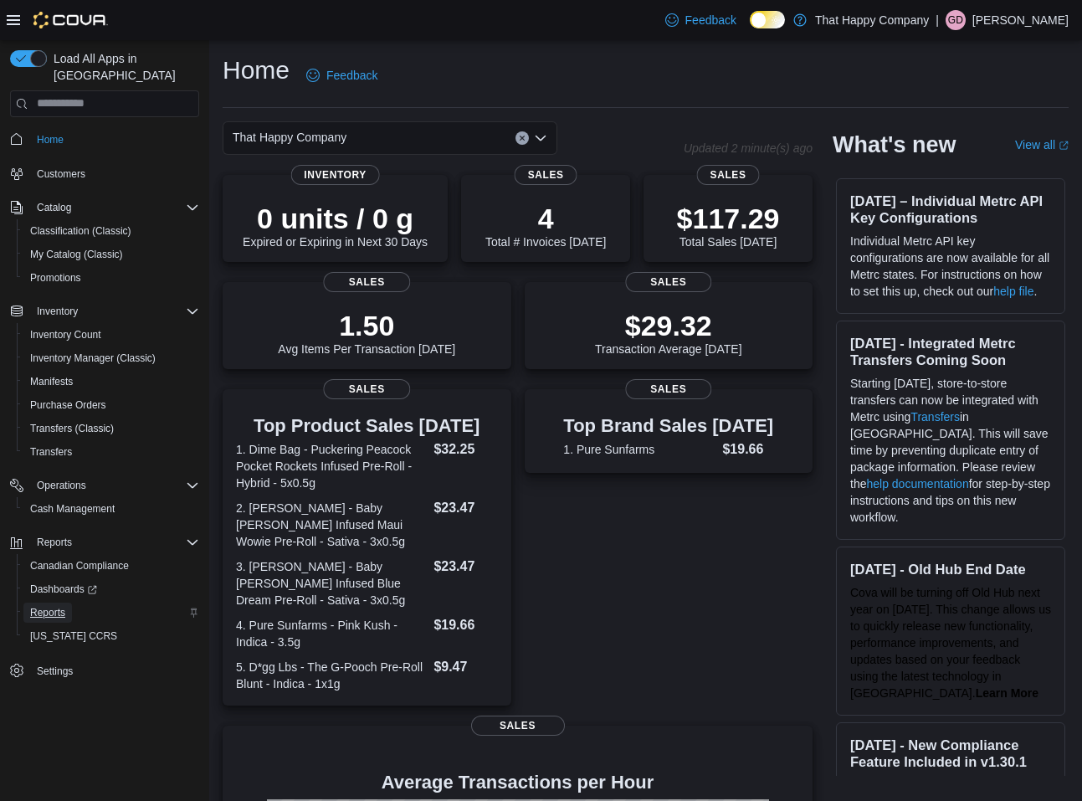
click at [57, 606] on span "Reports" at bounding box center [47, 612] width 35 height 13
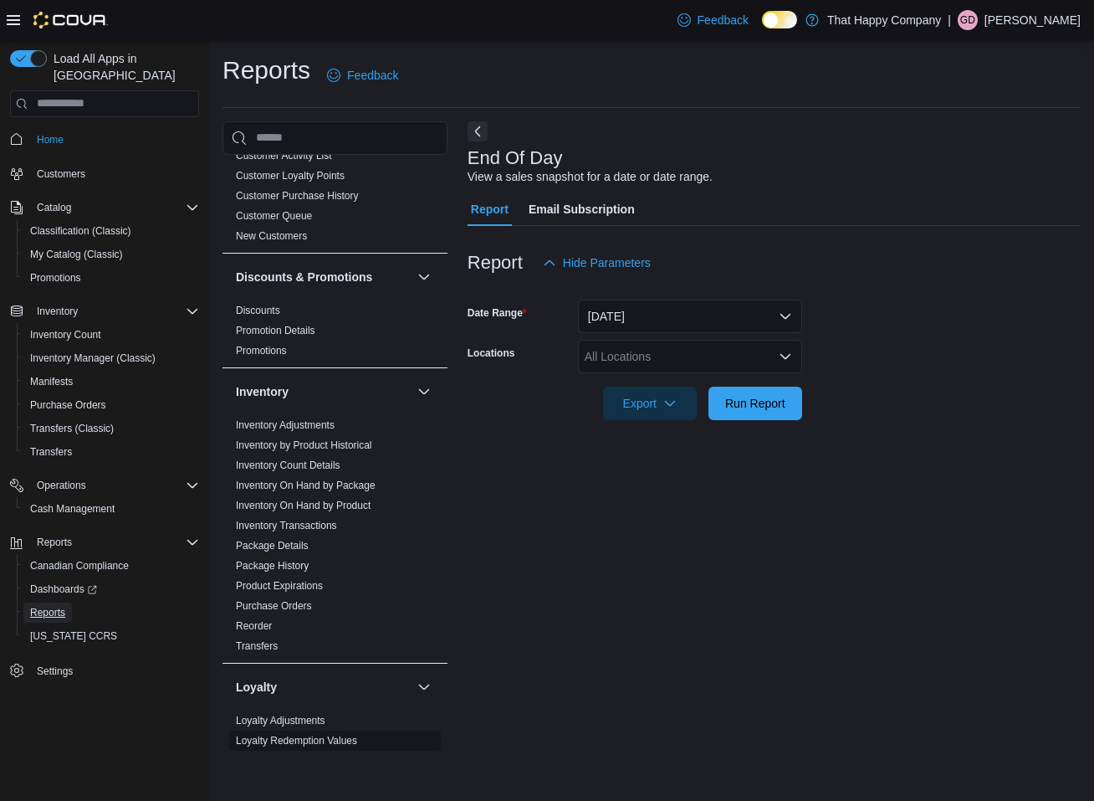
scroll to position [223, 0]
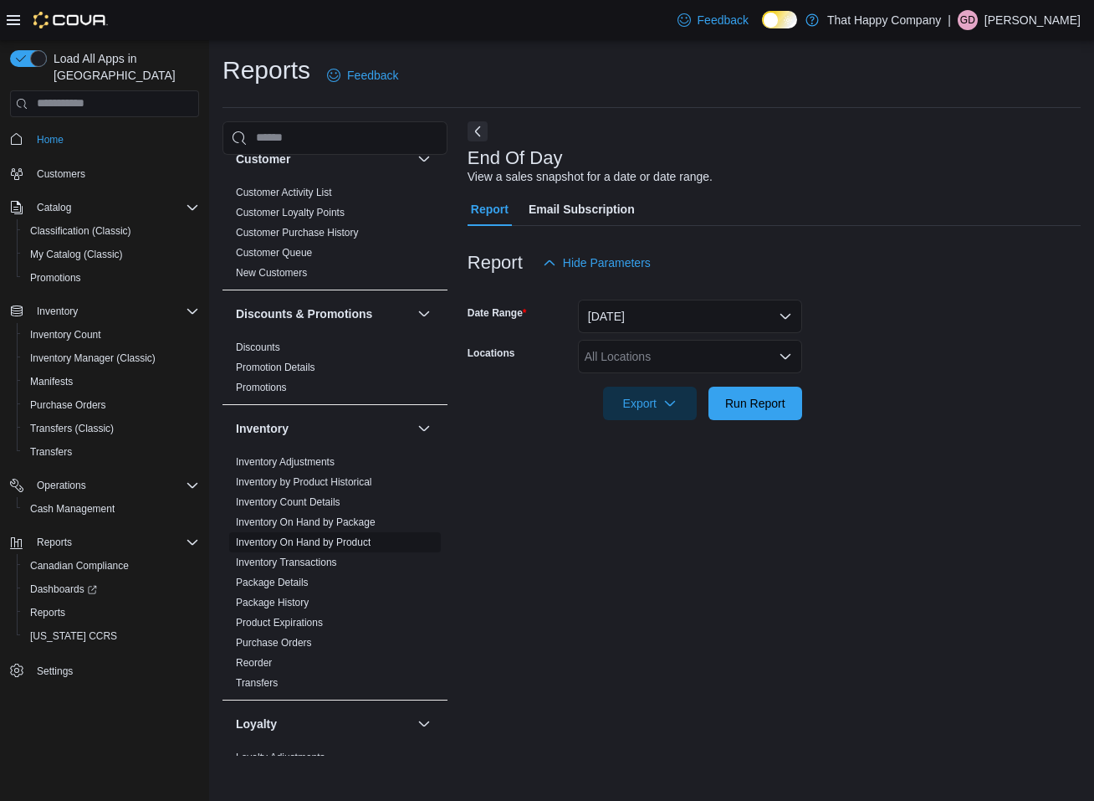
click at [339, 536] on link "Inventory On Hand by Product" at bounding box center [303, 542] width 135 height 12
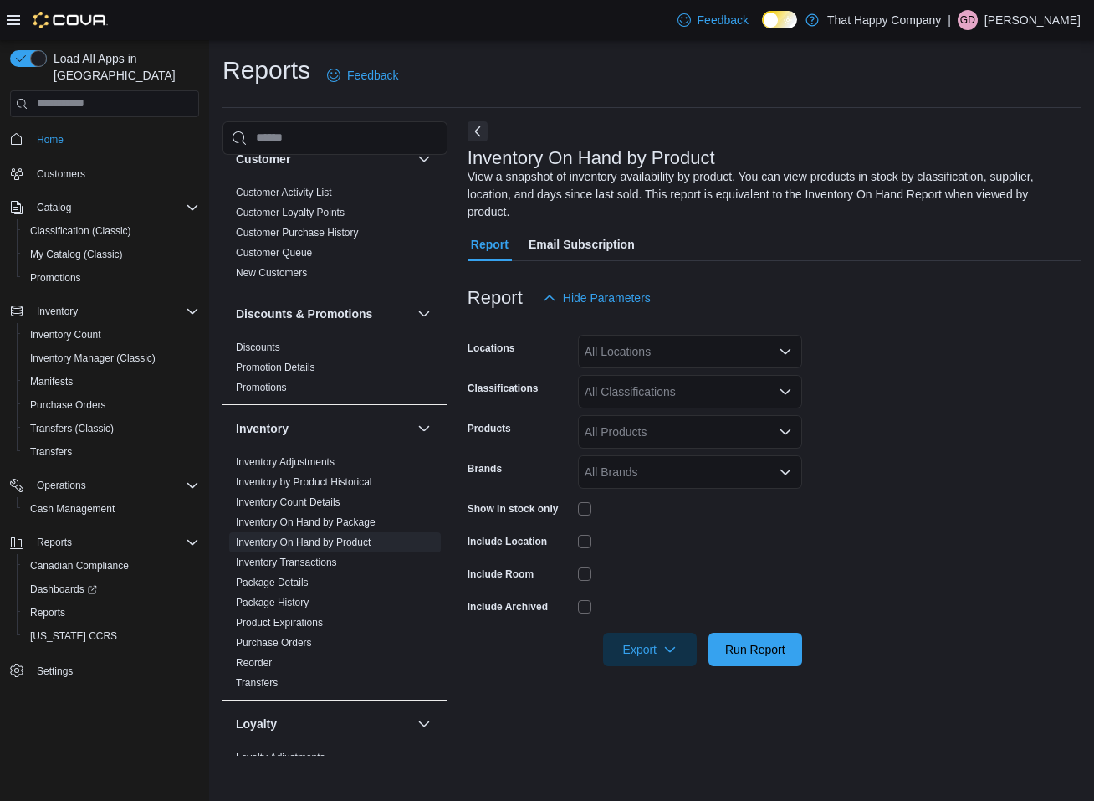
click at [784, 350] on icon "Open list of options" at bounding box center [785, 351] width 13 height 13
click at [668, 427] on span "911 Simcoe Street N" at bounding box center [675, 428] width 122 height 17
click at [921, 357] on form "Locations 911 Simcoe Street N Combo box. Selected. 911 Simcoe Street N. Press B…" at bounding box center [774, 490] width 613 height 351
click at [791, 393] on icon "Open list of options" at bounding box center [785, 391] width 13 height 13
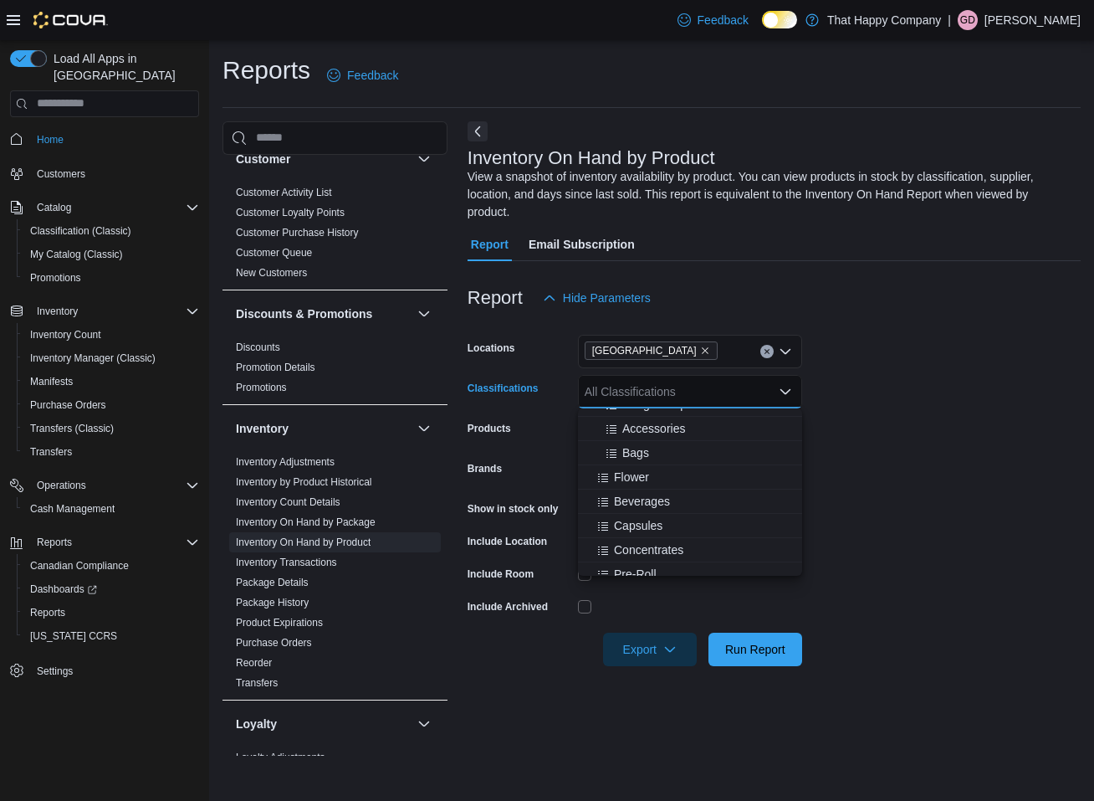
scroll to position [167, 0]
click at [652, 450] on div "Flower" at bounding box center [690, 446] width 204 height 17
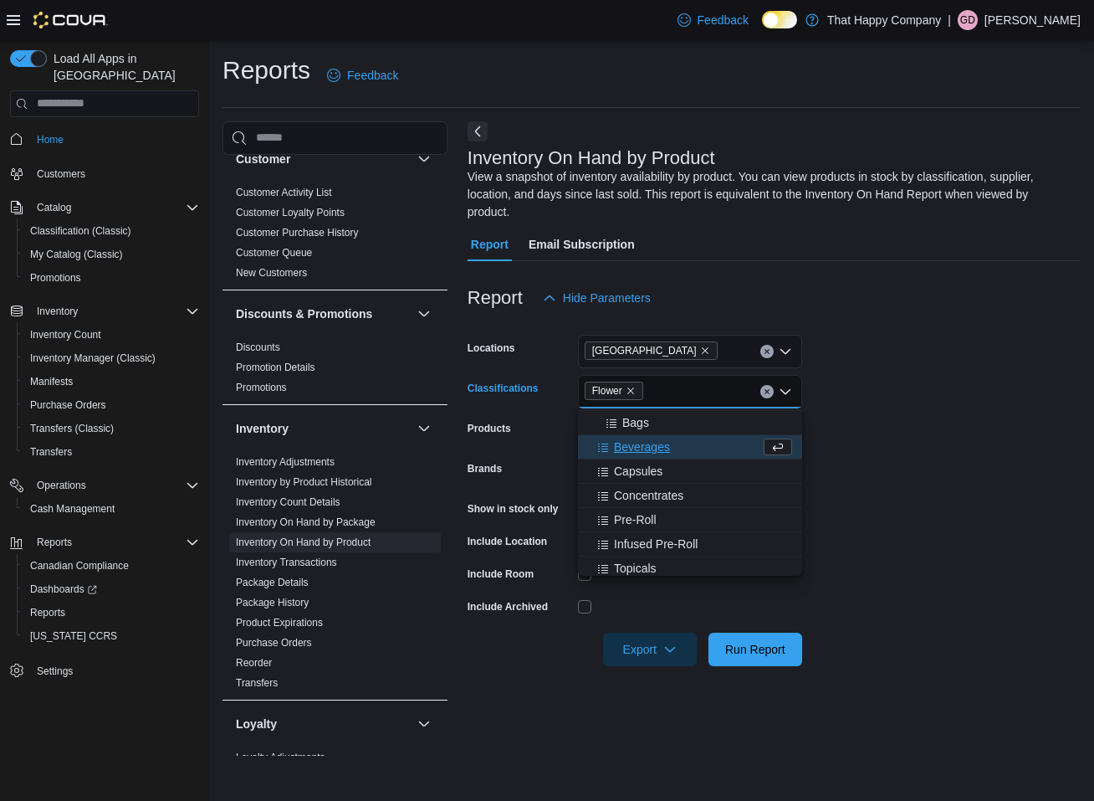
click at [652, 450] on span "Beverages" at bounding box center [642, 446] width 56 height 17
click at [652, 450] on span "Capsules" at bounding box center [638, 446] width 49 height 17
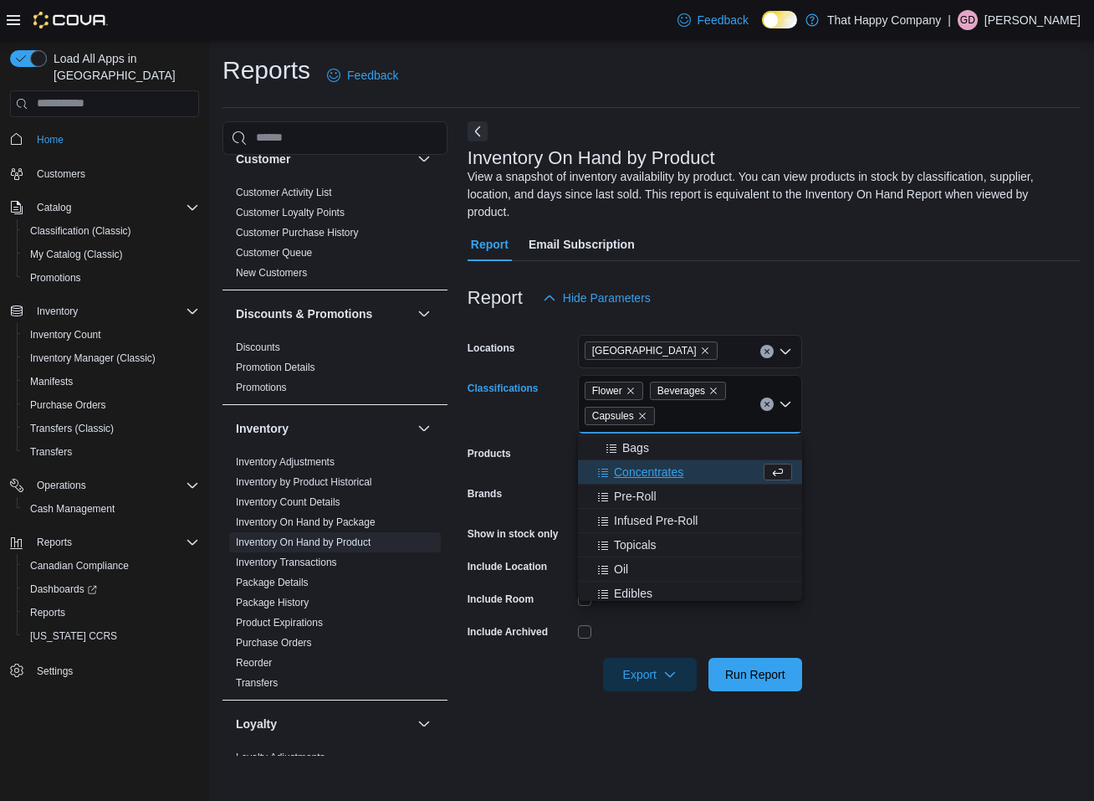
click at [653, 477] on span "Concentrates" at bounding box center [648, 472] width 69 height 17
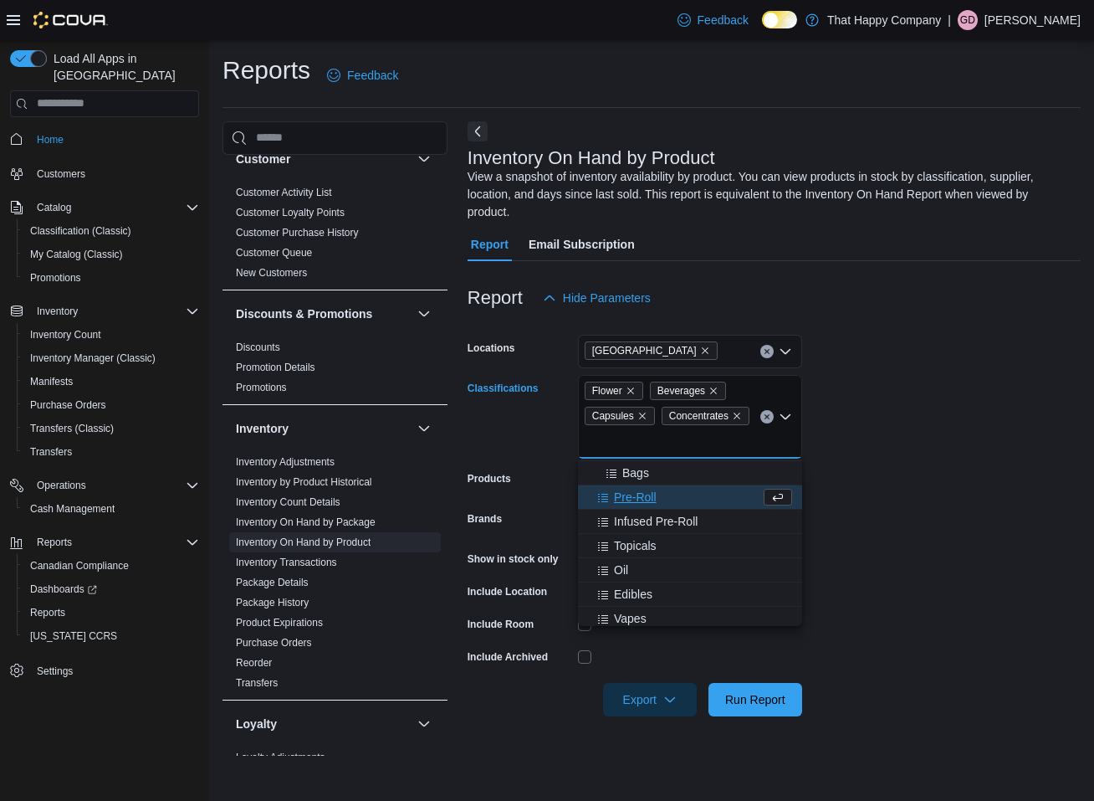
click at [650, 495] on span "Pre-Roll" at bounding box center [635, 497] width 43 height 17
click at [652, 497] on span "Infused Pre-Roll" at bounding box center [656, 497] width 84 height 17
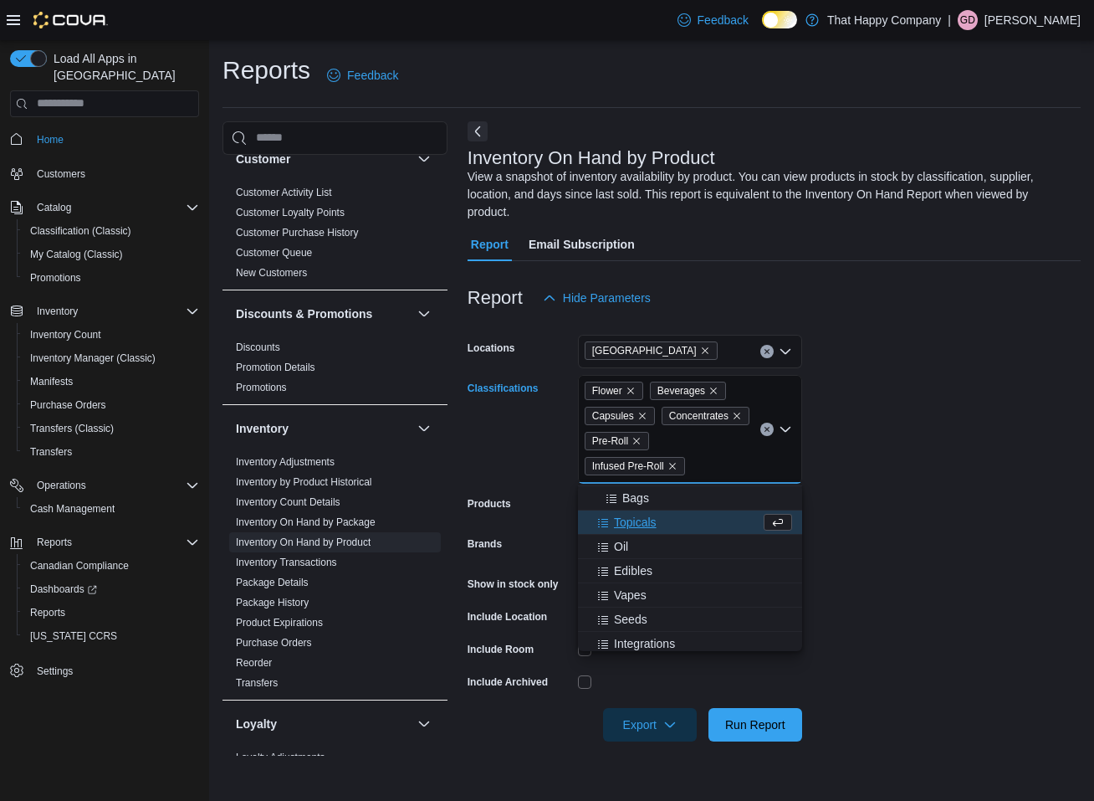
click at [648, 525] on span "Topicals" at bounding box center [635, 522] width 43 height 17
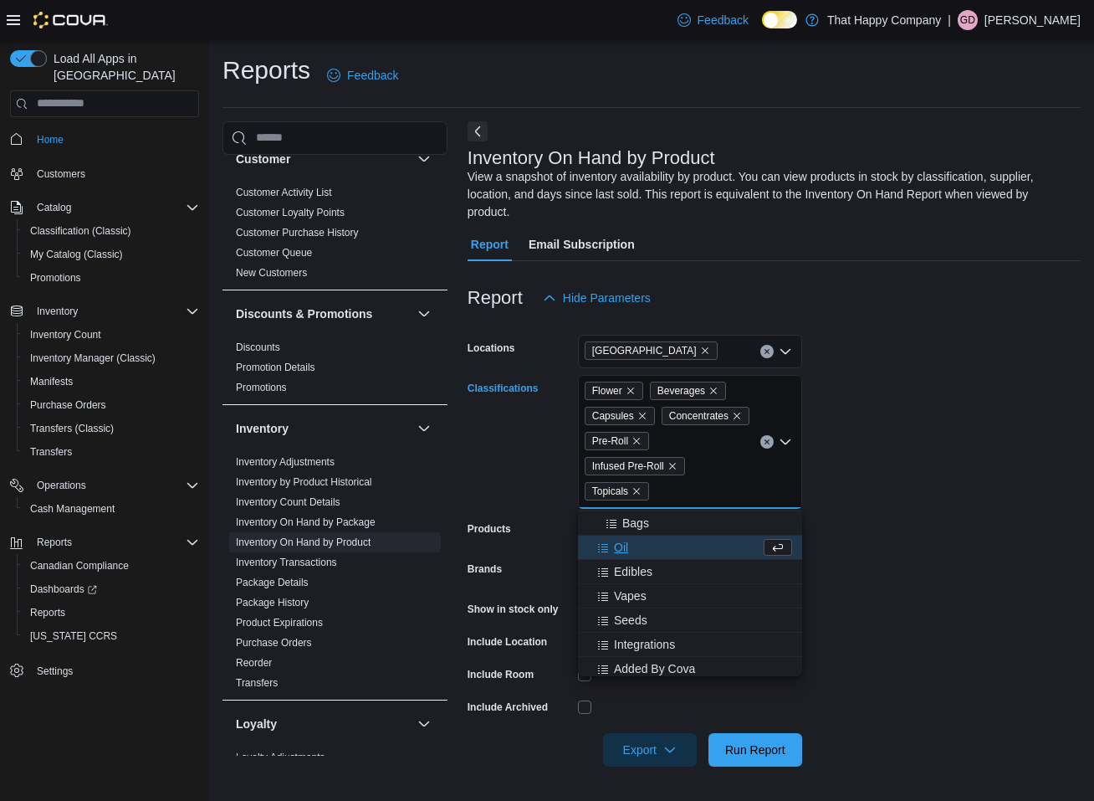
click at [641, 542] on div "Oil" at bounding box center [674, 547] width 172 height 17
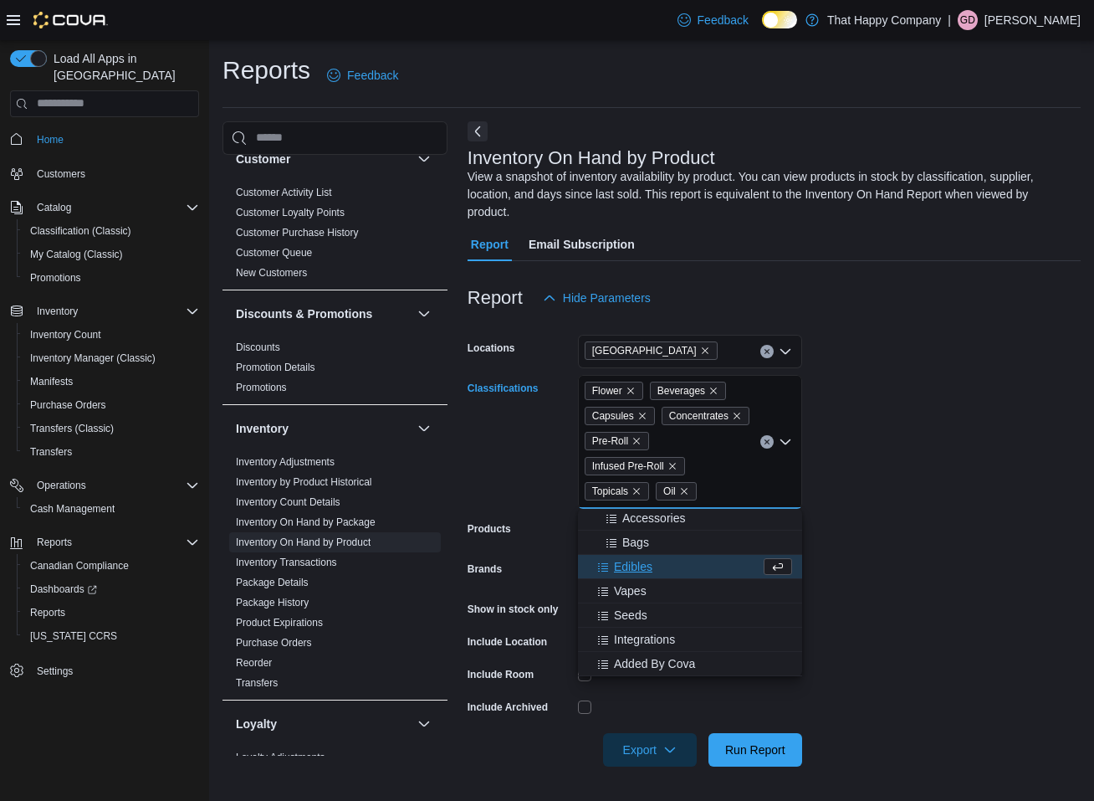
click at [647, 566] on span "Edibles" at bounding box center [633, 566] width 38 height 17
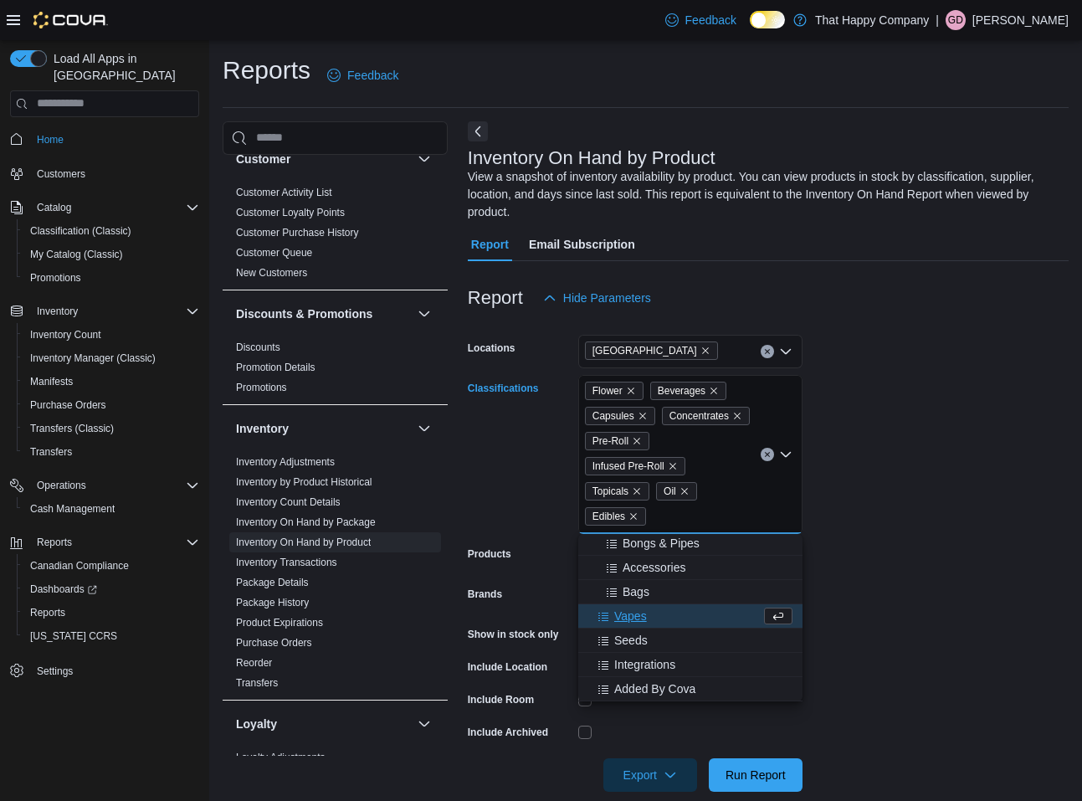
click at [642, 618] on span "Vapes" at bounding box center [630, 615] width 33 height 17
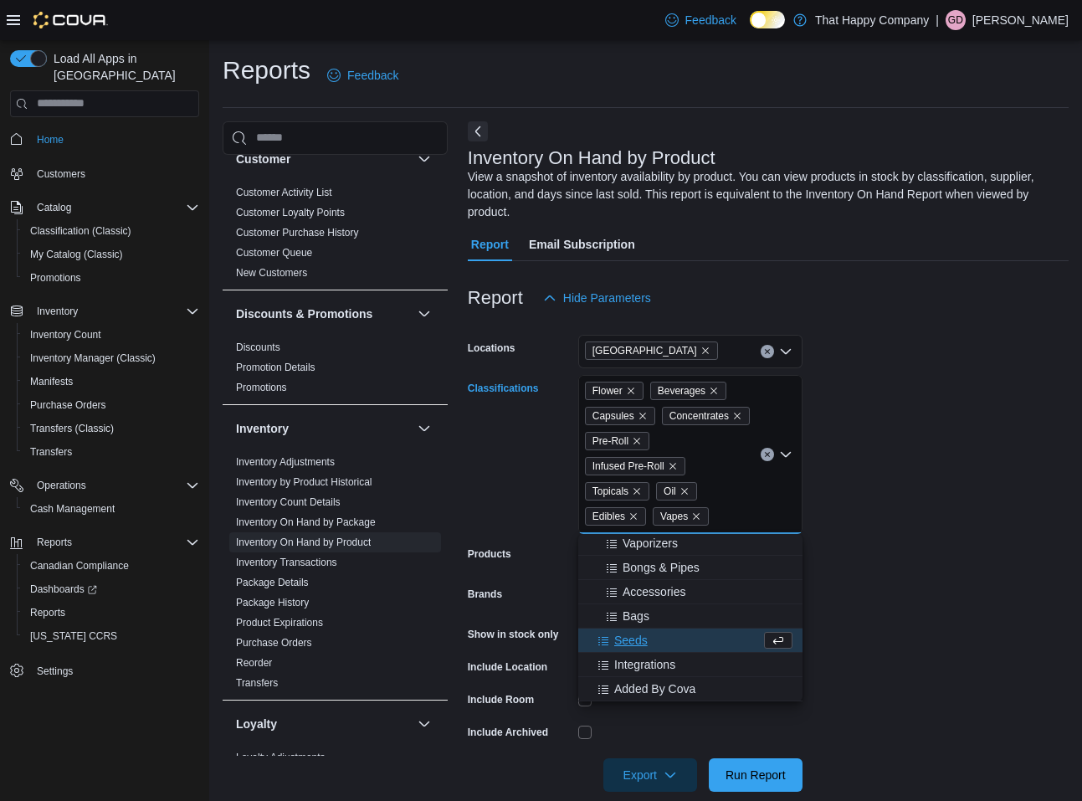
scroll to position [100, 0]
click at [894, 503] on form "Locations 911 Simcoe Street N Classifications Flower Beverages Capsules Concent…" at bounding box center [768, 553] width 601 height 477
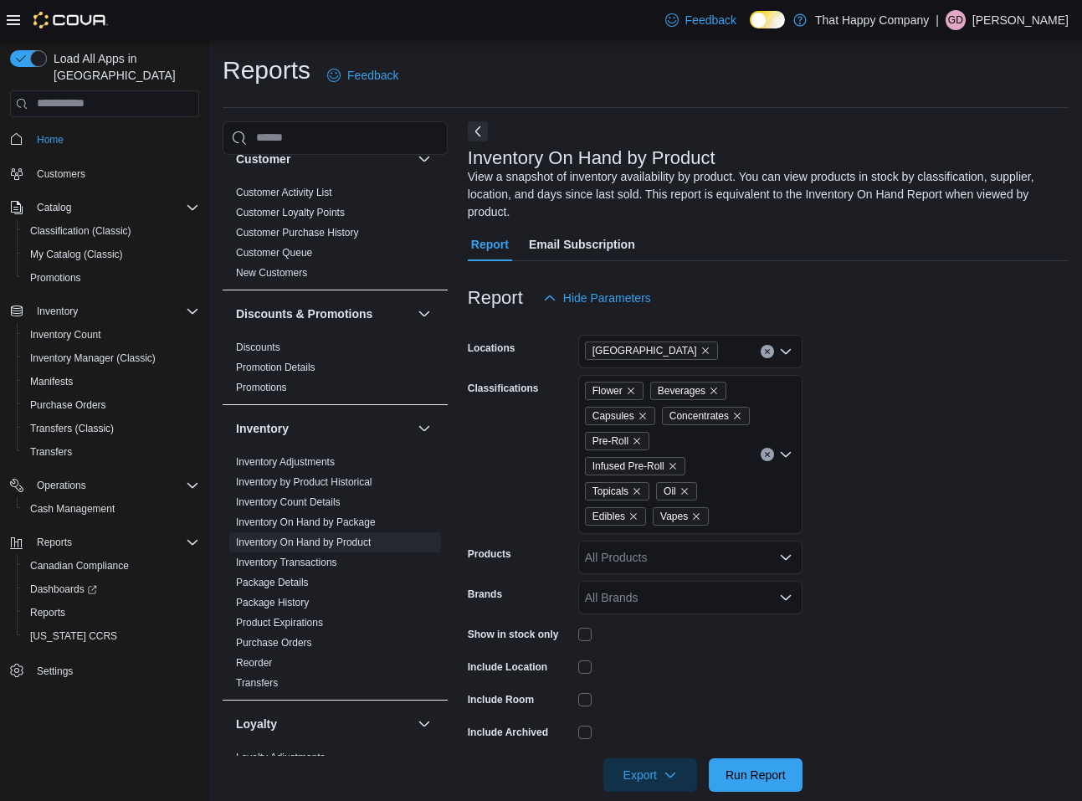
click at [785, 563] on icon "Open list of options" at bounding box center [785, 557] width 13 height 13
click at [895, 517] on form "Locations 911 Simcoe Street N Classifications Flower Beverages Capsules Concent…" at bounding box center [768, 553] width 601 height 477
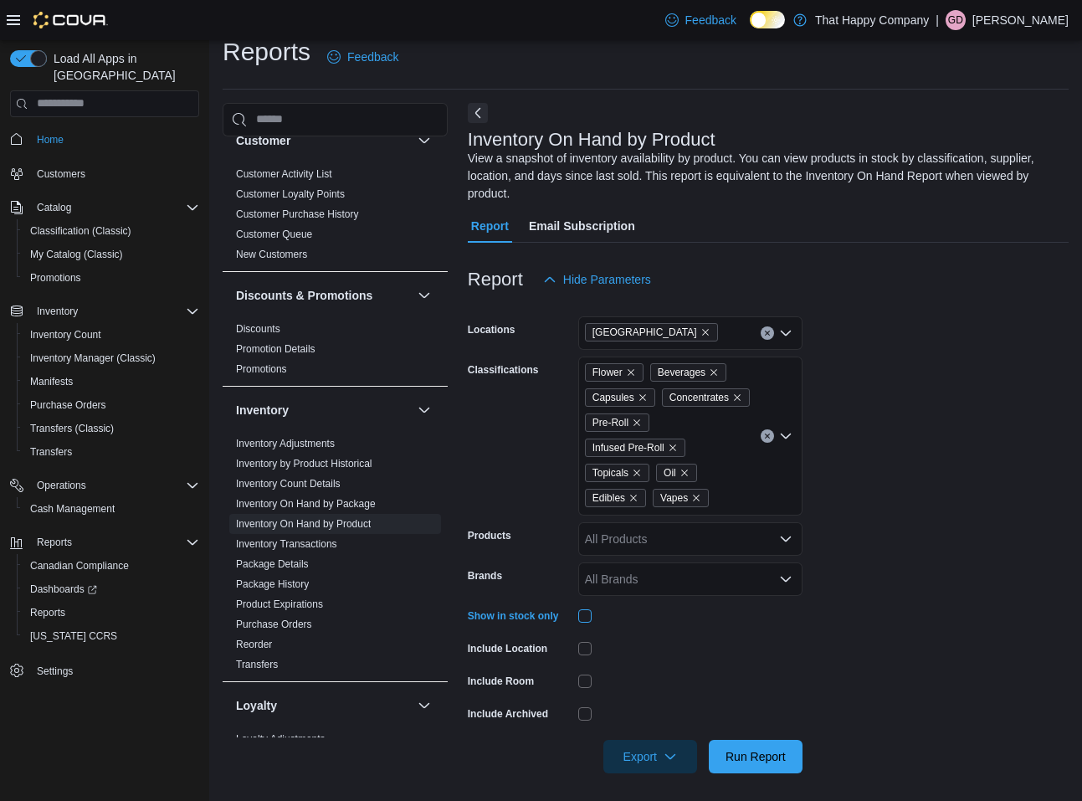
scroll to position [24, 0]
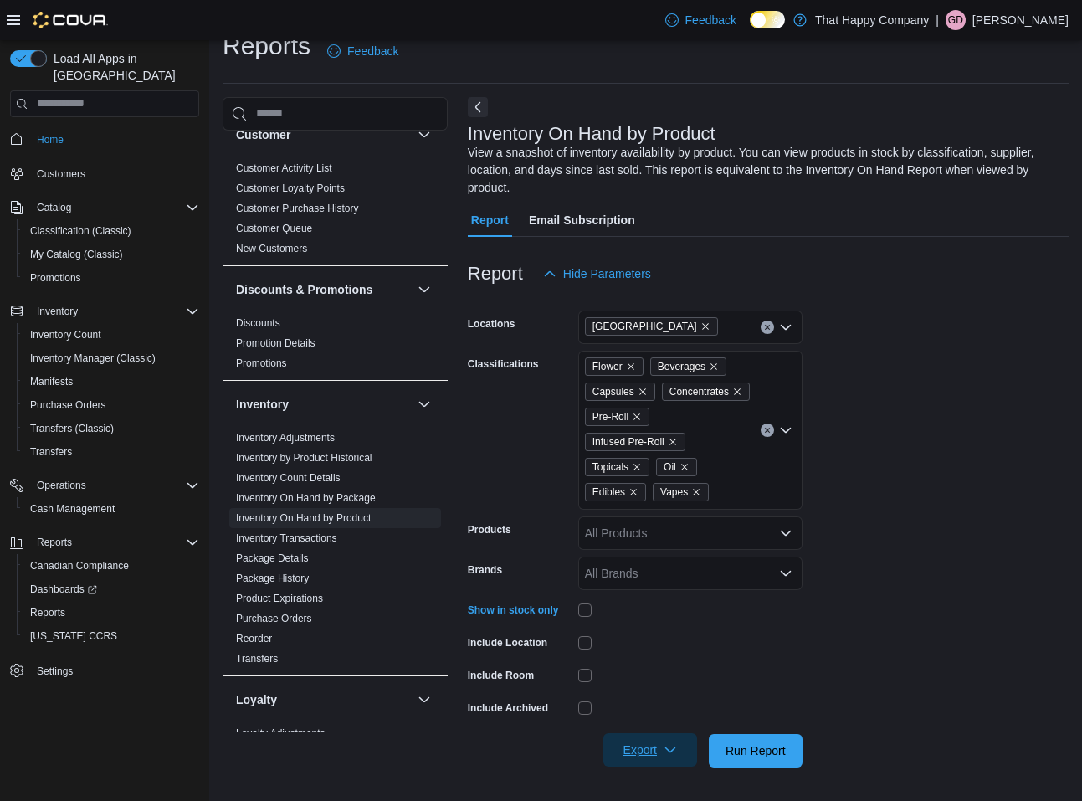
click at [678, 750] on span "Export" at bounding box center [650, 749] width 74 height 33
click at [652, 654] on span "Export to Excel" at bounding box center [652, 649] width 75 height 13
click at [50, 133] on span "Home" at bounding box center [50, 139] width 27 height 13
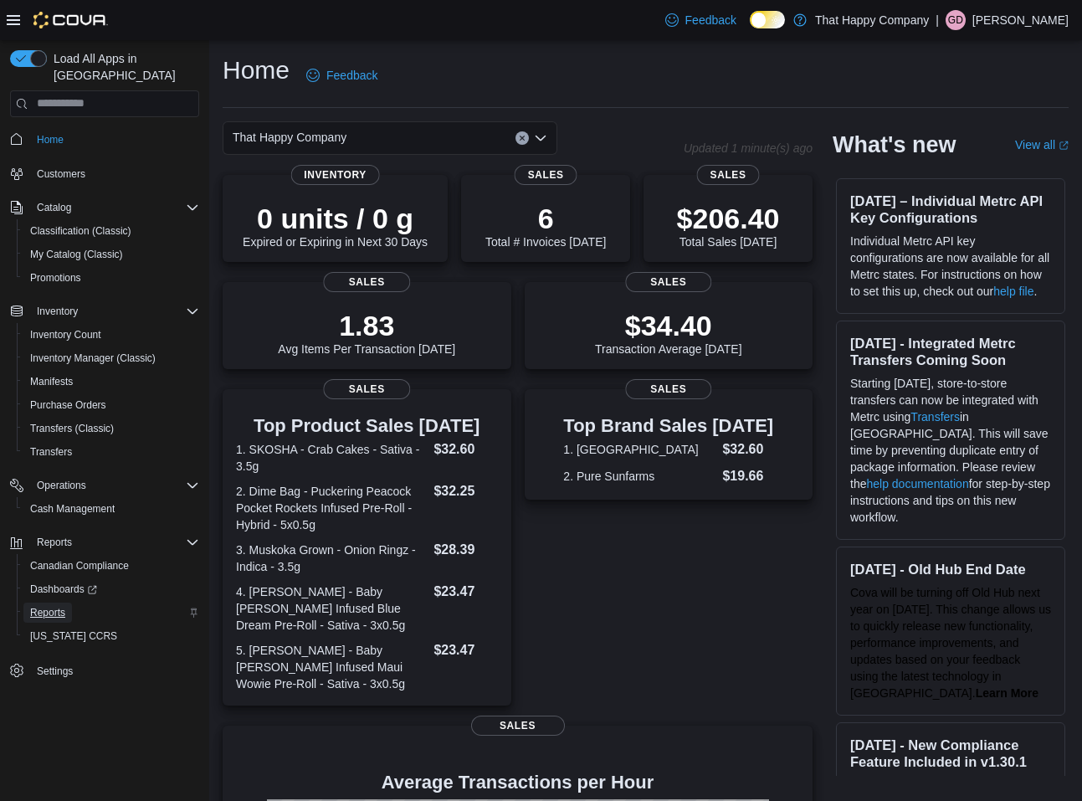
click at [61, 606] on span "Reports" at bounding box center [47, 612] width 35 height 13
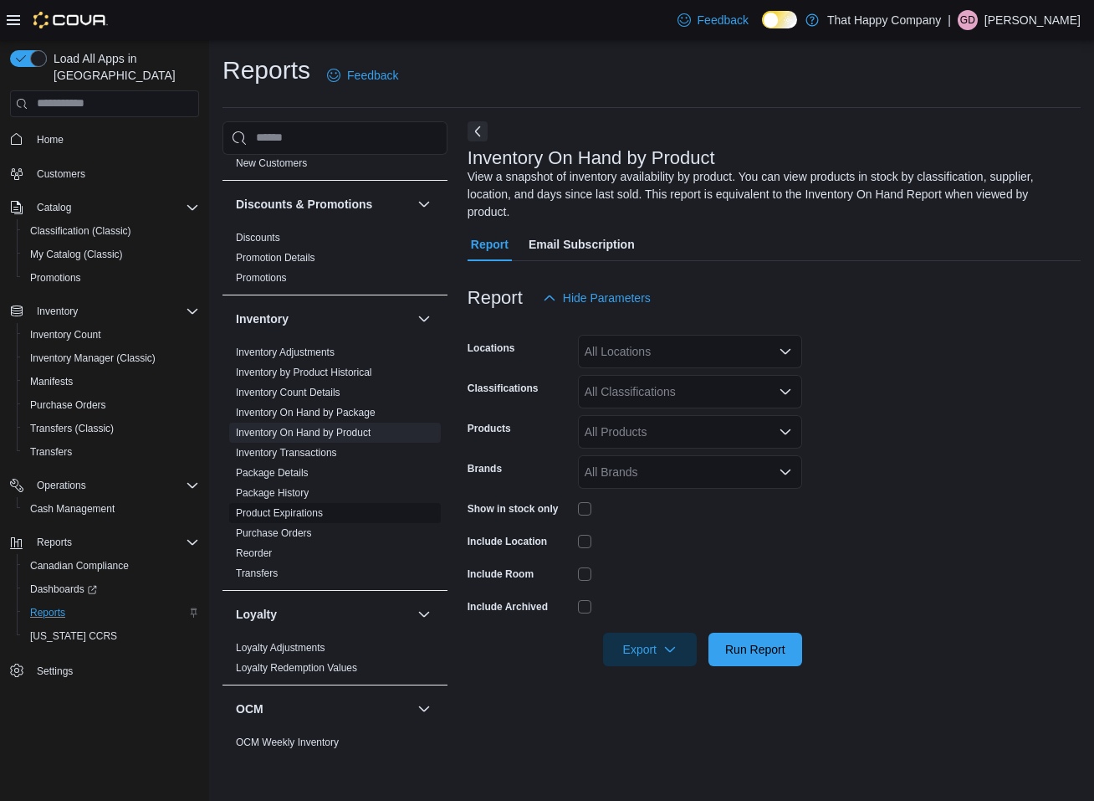
scroll to position [335, 0]
click at [785, 353] on icon "Open list of options" at bounding box center [786, 351] width 10 height 5
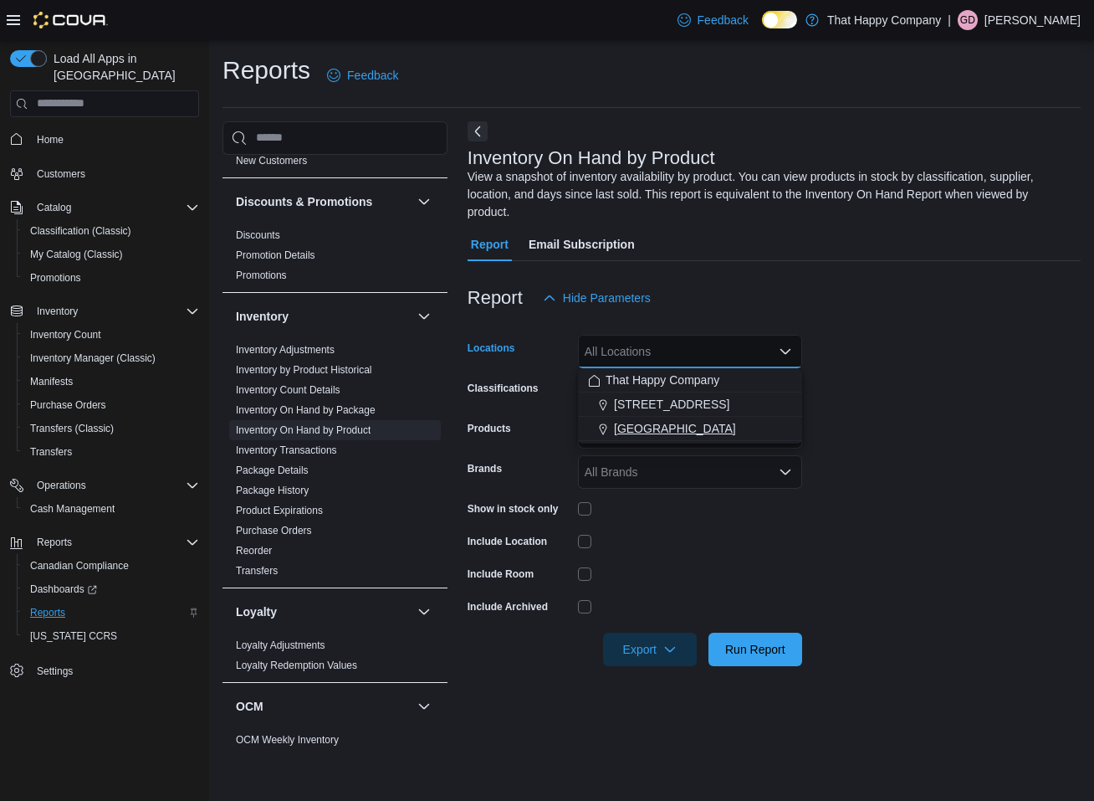
click at [643, 434] on span "911 Simcoe Street N" at bounding box center [675, 428] width 122 height 17
click at [904, 444] on form "Locations 911 Simcoe Street N Combo box. Selected. 911 Simcoe Street N. Press B…" at bounding box center [774, 490] width 613 height 351
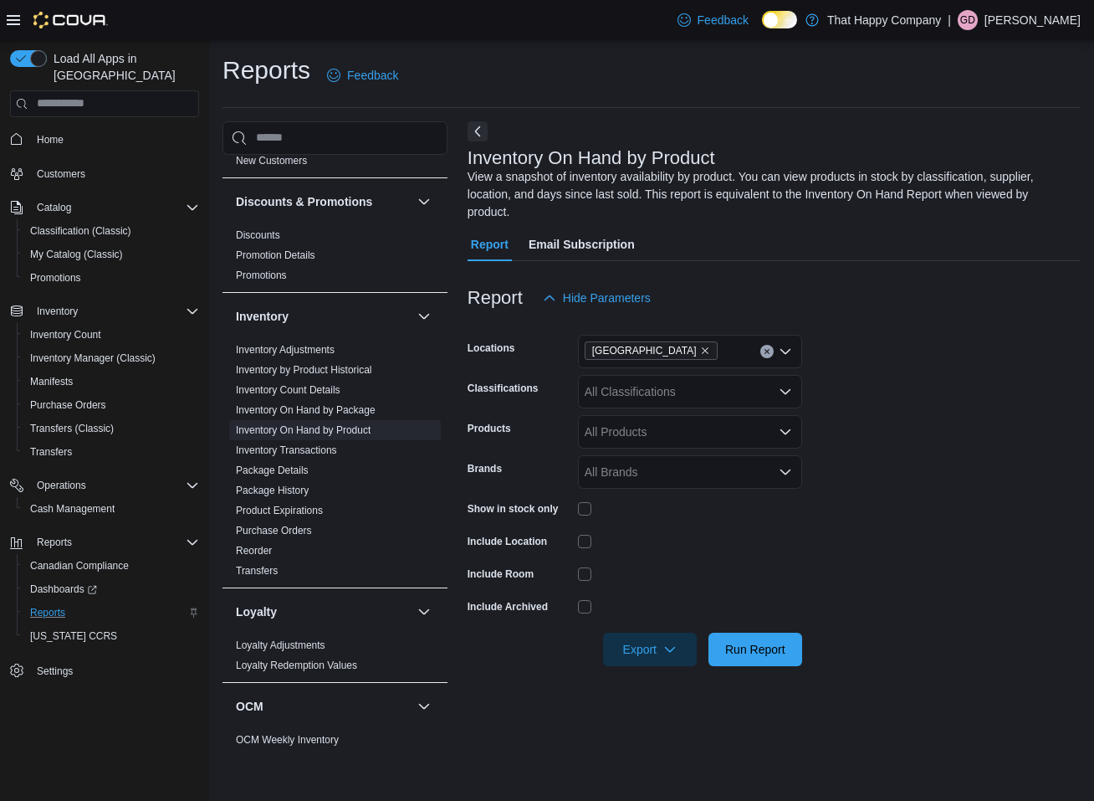
click at [786, 435] on icon "Open list of options" at bounding box center [785, 431] width 13 height 13
click at [863, 443] on form "Locations 911 Simcoe Street N Classifications All Classifications Products All …" at bounding box center [774, 490] width 613 height 351
click at [792, 473] on icon "Open list of options" at bounding box center [785, 471] width 13 height 13
click at [915, 469] on form "Locations 911 Simcoe Street N Classifications All Classifications Products All …" at bounding box center [774, 490] width 613 height 351
click at [684, 653] on span "Export" at bounding box center [650, 648] width 74 height 33
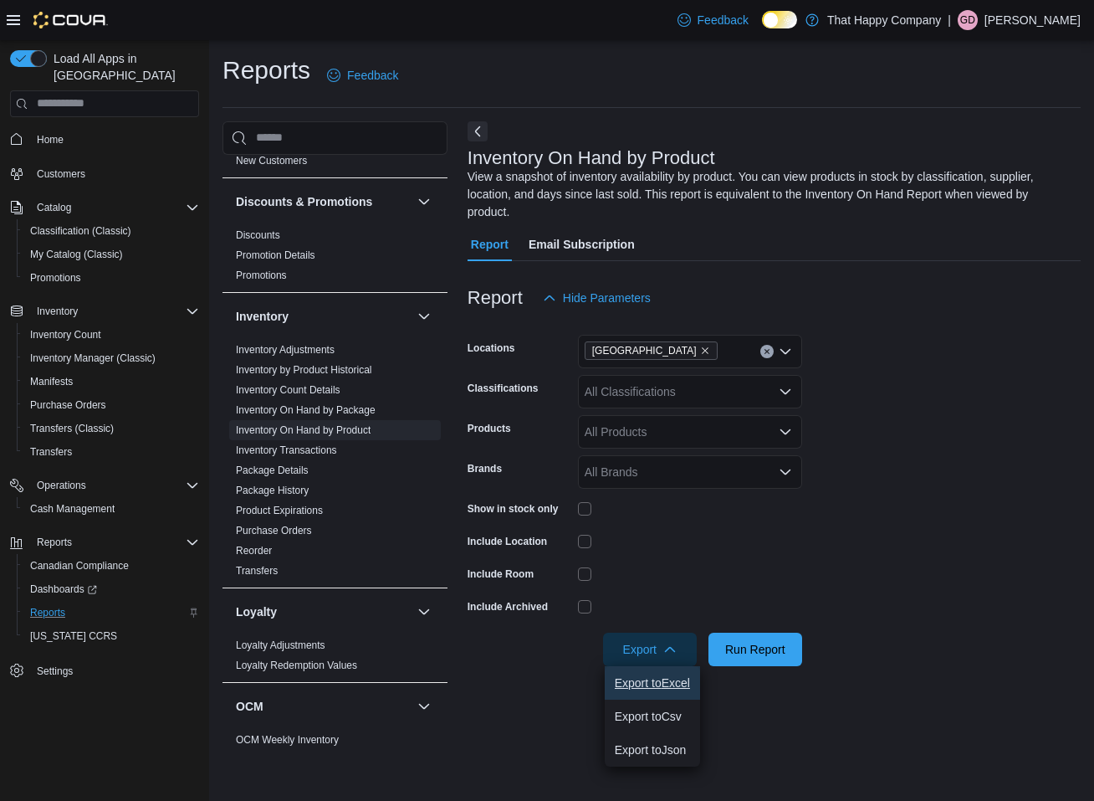
click at [665, 684] on span "Export to Excel" at bounding box center [652, 682] width 75 height 13
click at [785, 392] on icon "Open list of options" at bounding box center [785, 391] width 13 height 13
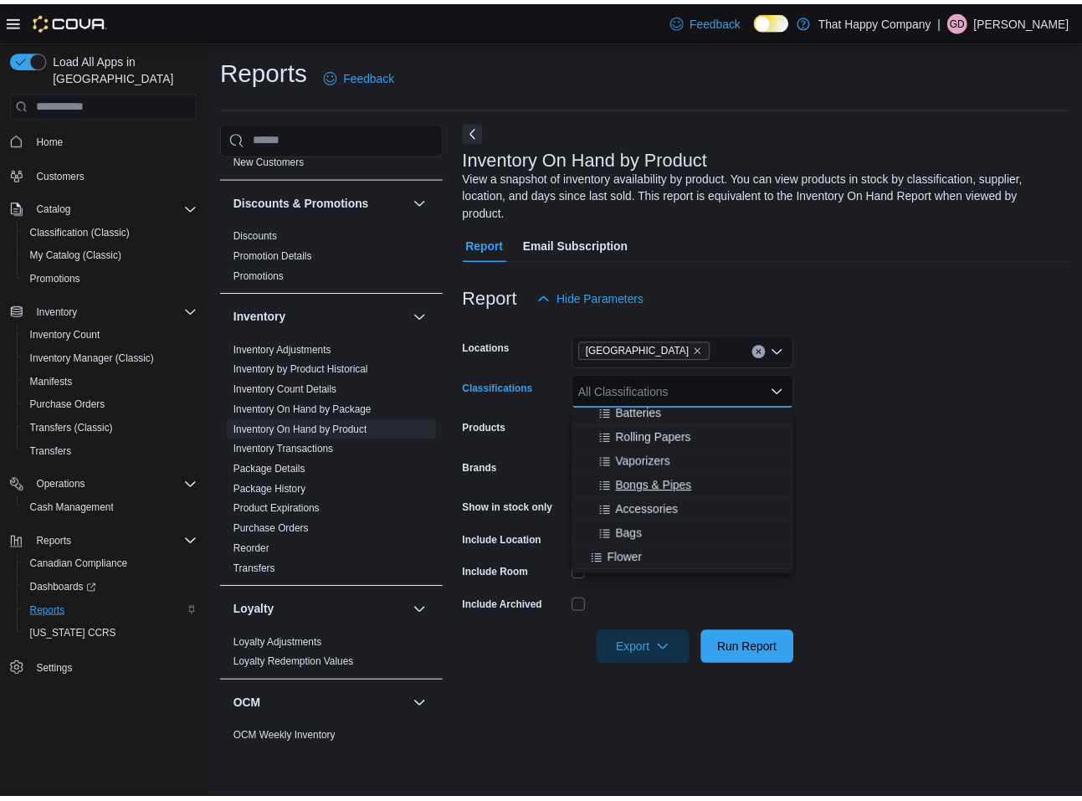
scroll to position [84, 0]
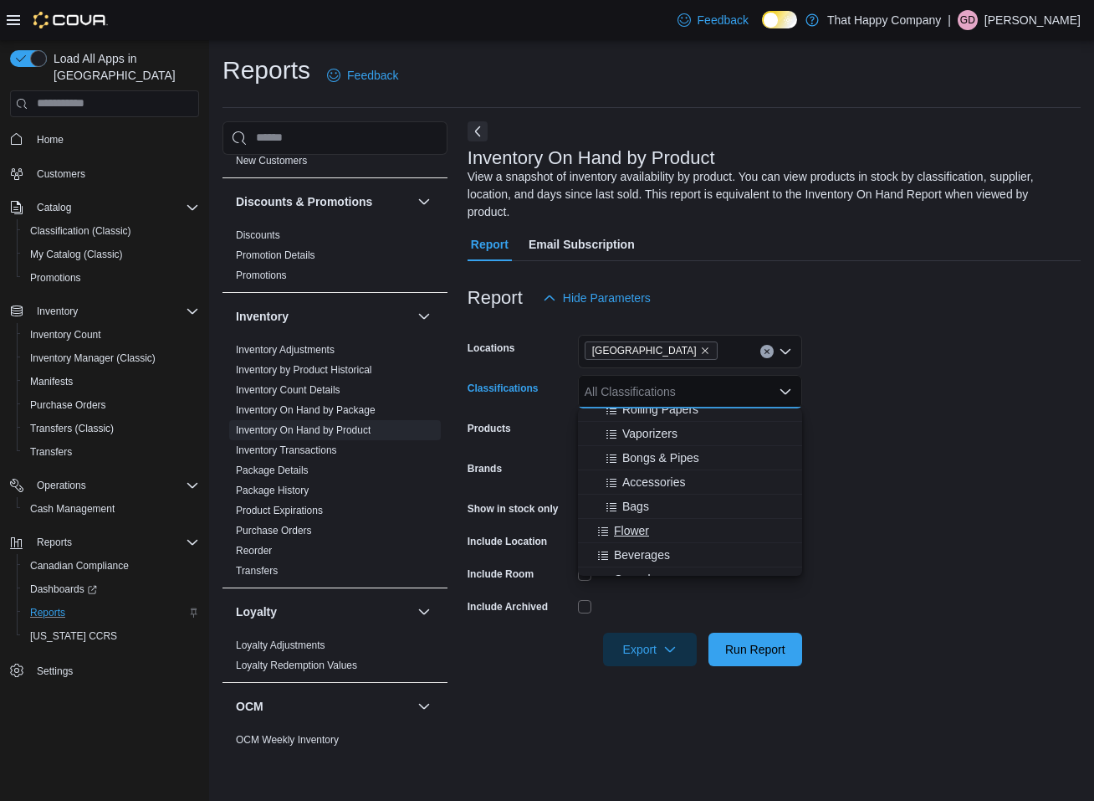
click at [642, 536] on span "Flower" at bounding box center [631, 530] width 35 height 17
click at [641, 535] on span "Beverages" at bounding box center [642, 530] width 56 height 17
click at [641, 535] on span "Capsules" at bounding box center [638, 530] width 49 height 17
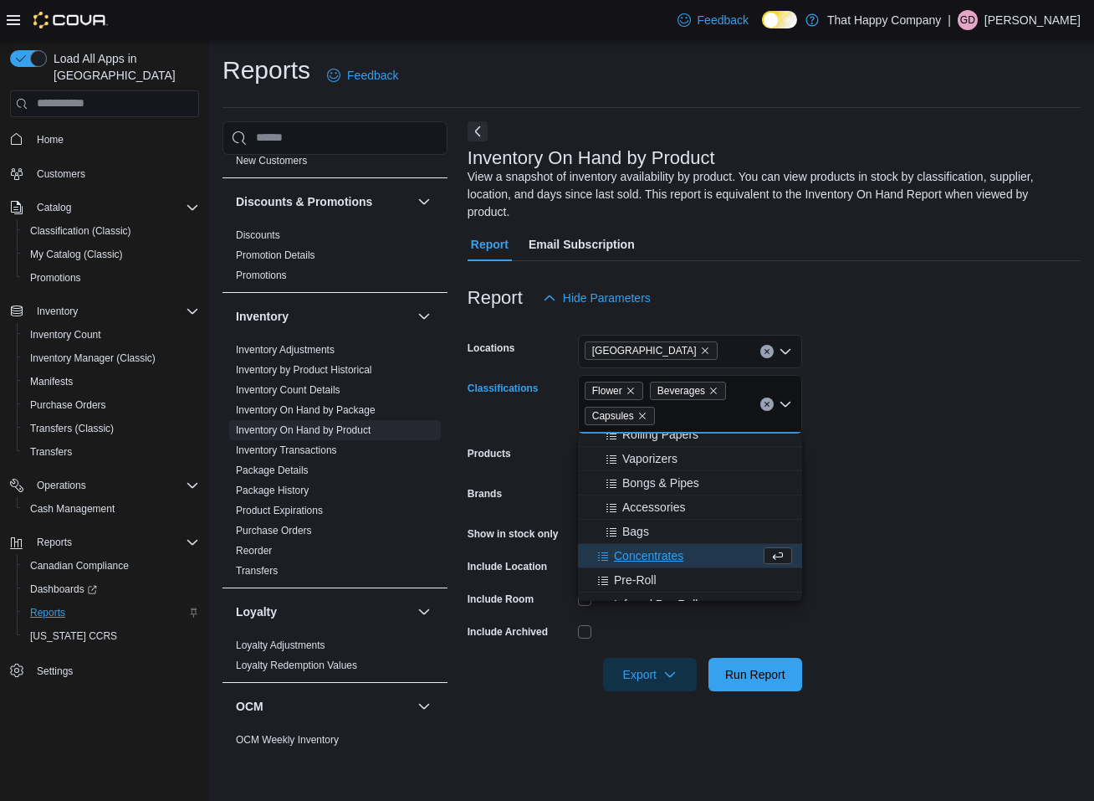
click at [642, 556] on span "Concentrates" at bounding box center [648, 555] width 69 height 17
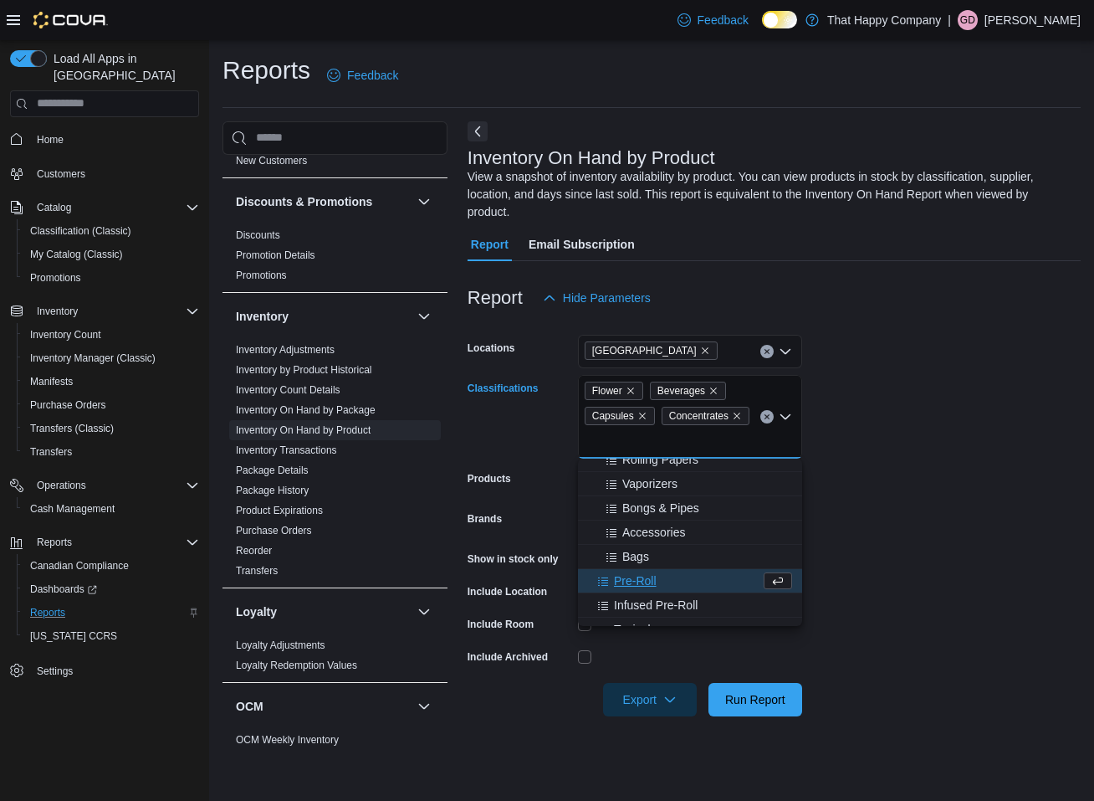
click at [638, 579] on span "Pre-Roll" at bounding box center [635, 580] width 43 height 17
click at [641, 577] on span "Infused Pre-Roll" at bounding box center [656, 580] width 84 height 17
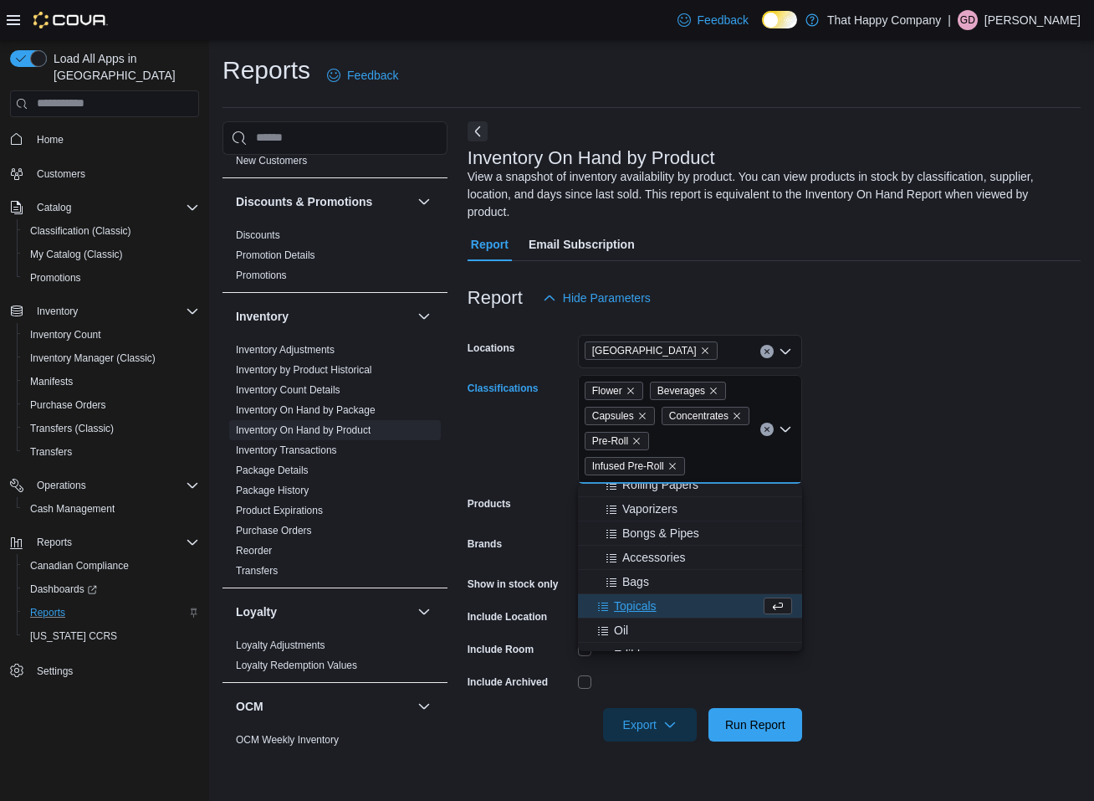
click at [643, 607] on span "Topicals" at bounding box center [635, 605] width 43 height 17
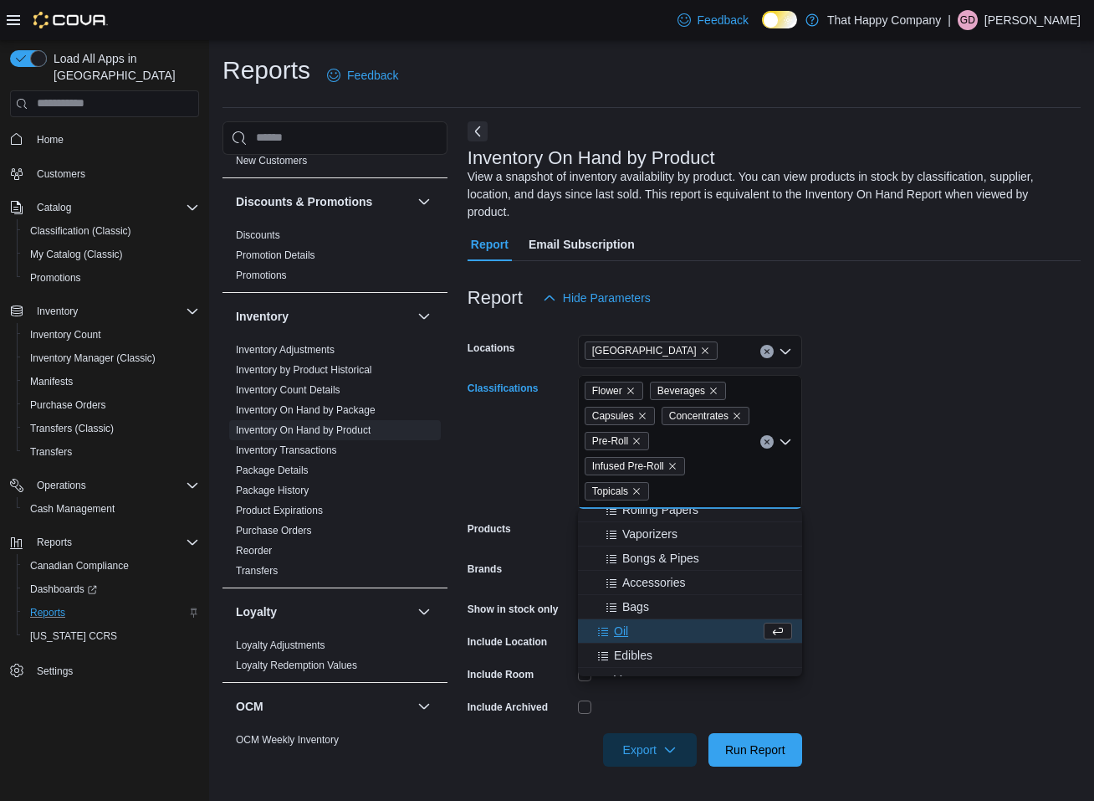
click at [631, 633] on div "Oil" at bounding box center [674, 631] width 172 height 17
click at [635, 632] on span "Edibles" at bounding box center [633, 631] width 38 height 17
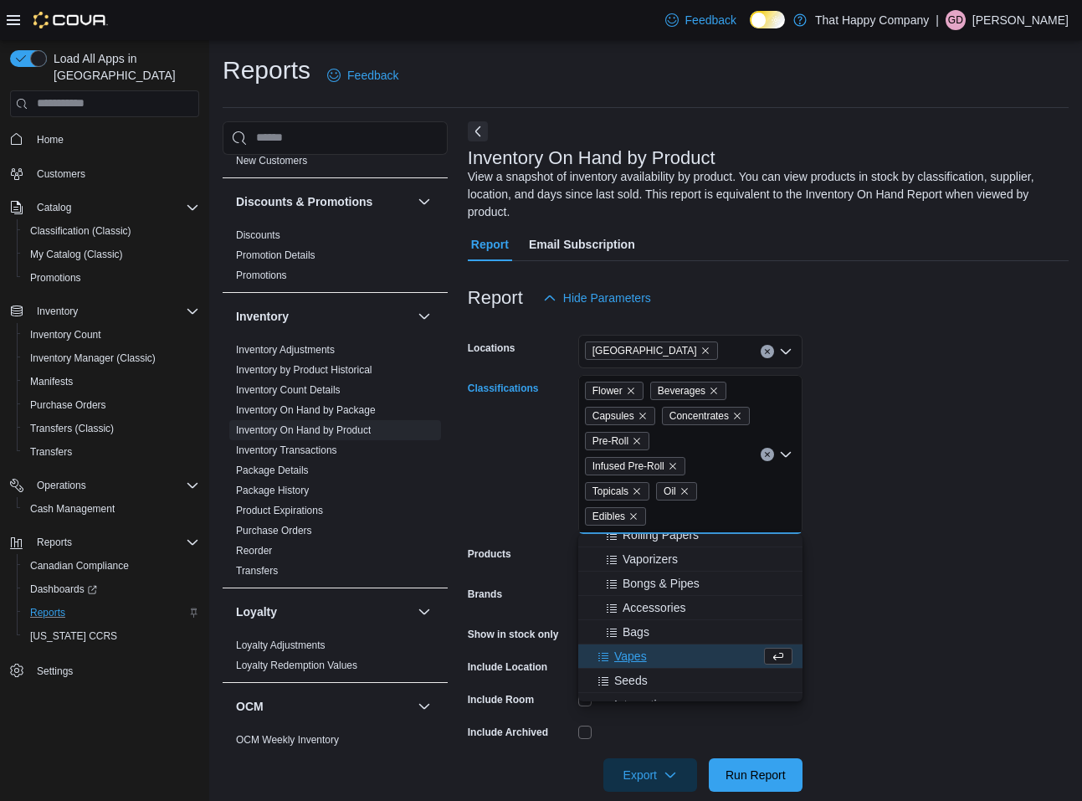
click at [635, 653] on span "Vapes" at bounding box center [630, 656] width 33 height 17
click at [935, 530] on form "Locations 911 Simcoe Street N Classifications Flower Beverages Capsules Concent…" at bounding box center [768, 553] width 601 height 477
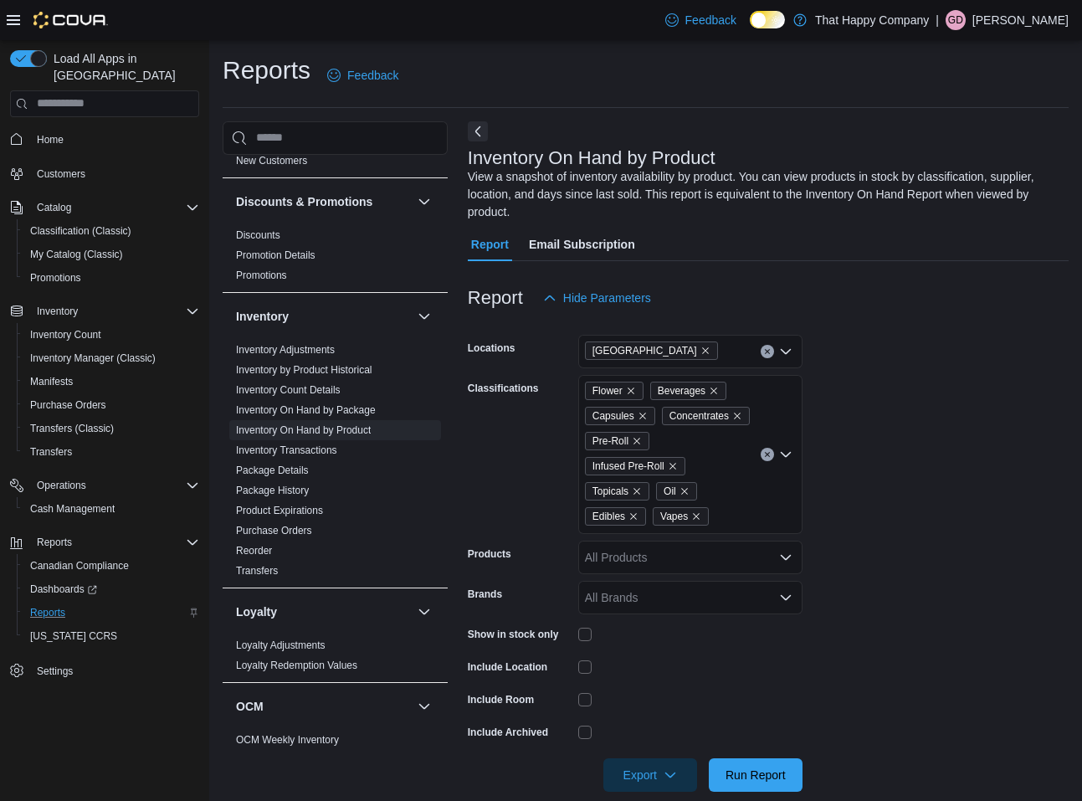
scroll to position [24, 0]
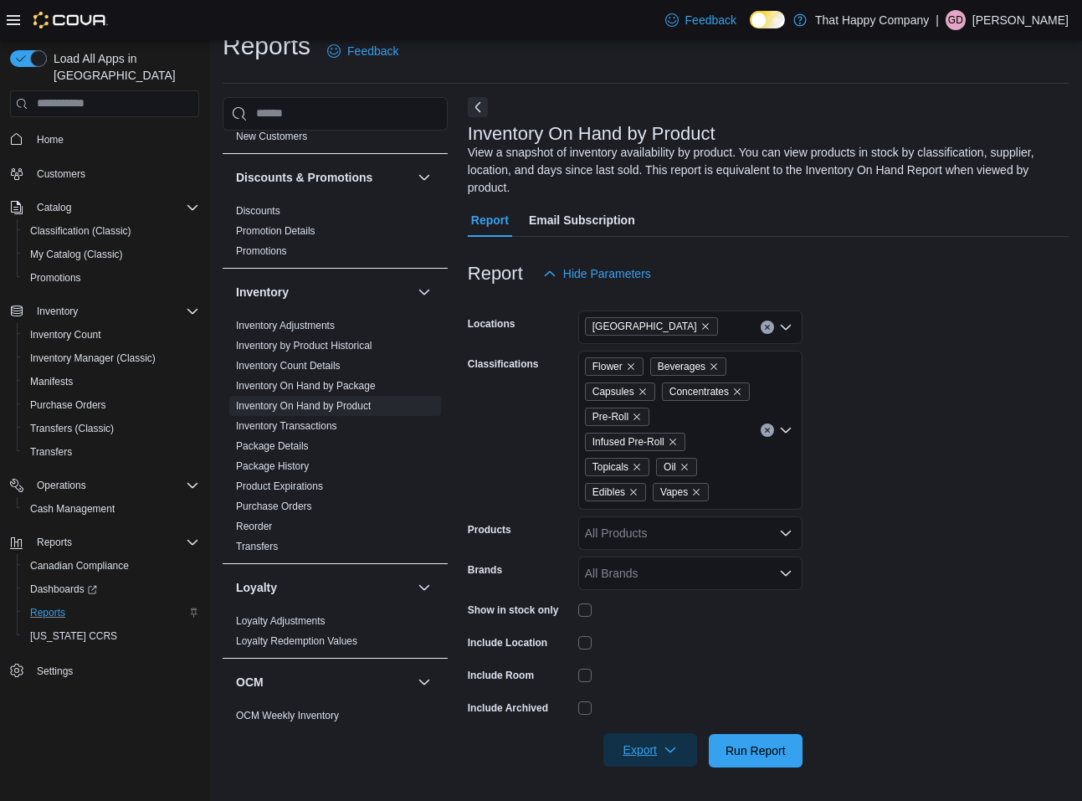
click at [676, 755] on icon "button" at bounding box center [670, 749] width 13 height 13
click at [632, 649] on span "Export to Excel" at bounding box center [652, 649] width 75 height 13
click at [677, 751] on icon "button" at bounding box center [670, 749] width 13 height 13
click at [659, 650] on span "Export to Excel" at bounding box center [652, 649] width 75 height 13
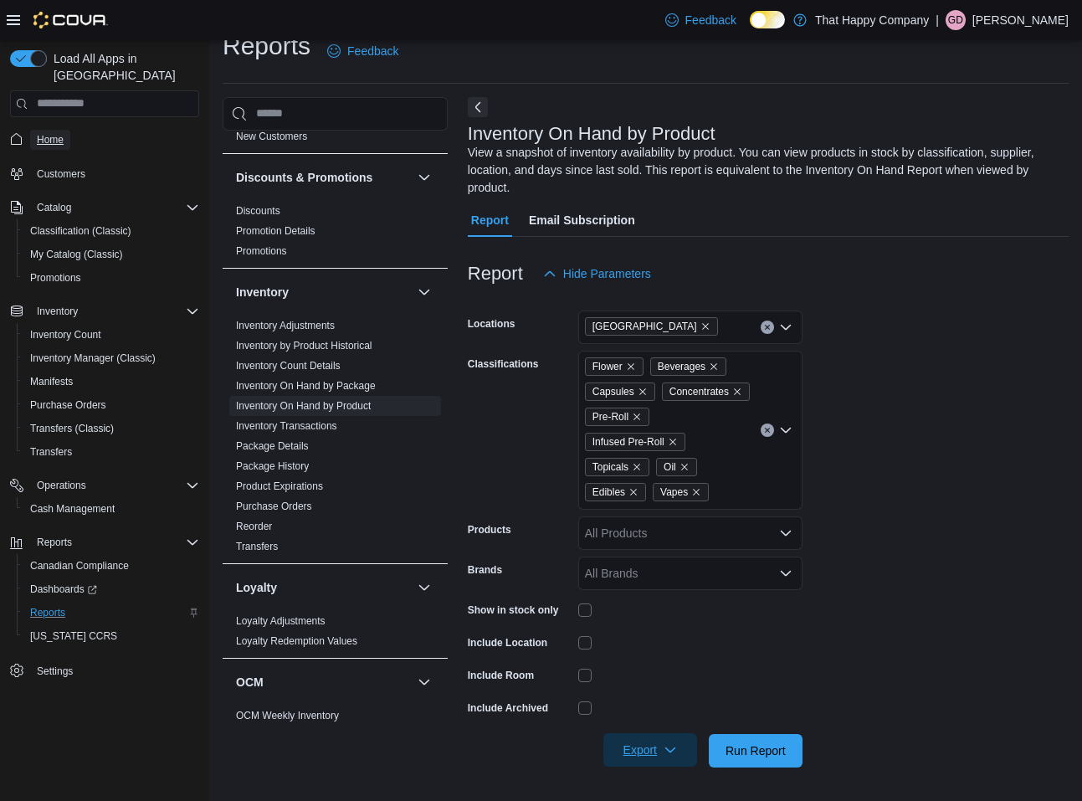
click at [52, 133] on span "Home" at bounding box center [50, 139] width 27 height 13
